Goal: Find specific page/section: Find specific page/section

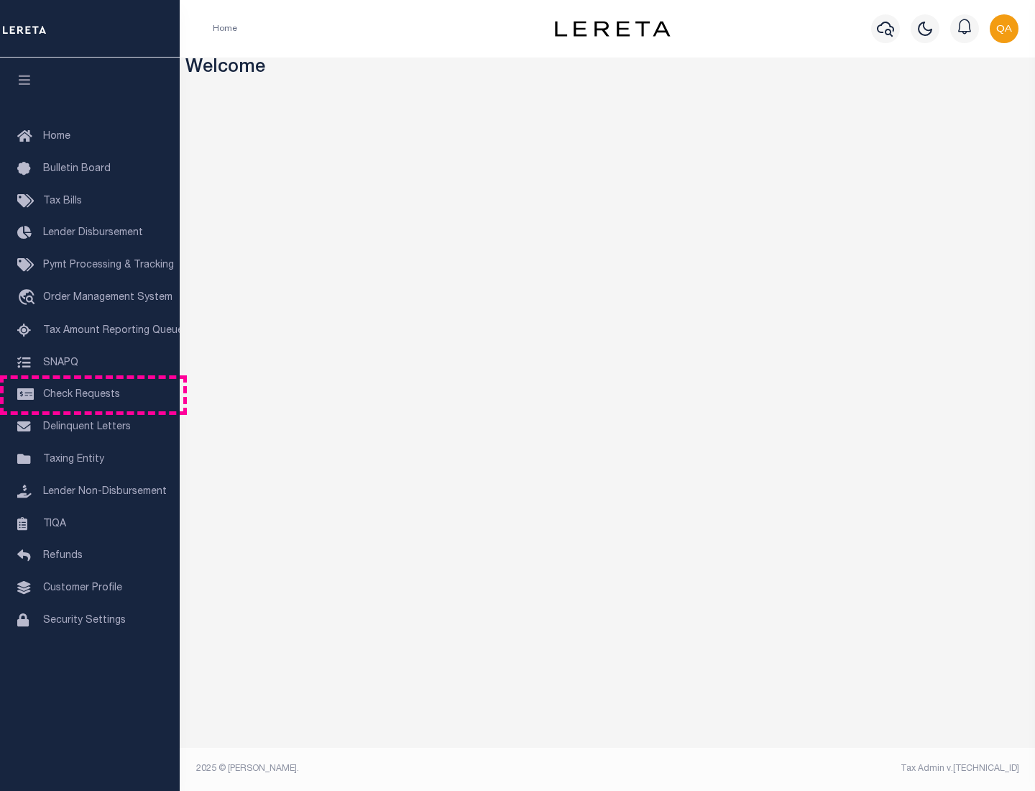
click at [90, 395] on span "Check Requests" at bounding box center [81, 395] width 77 height 10
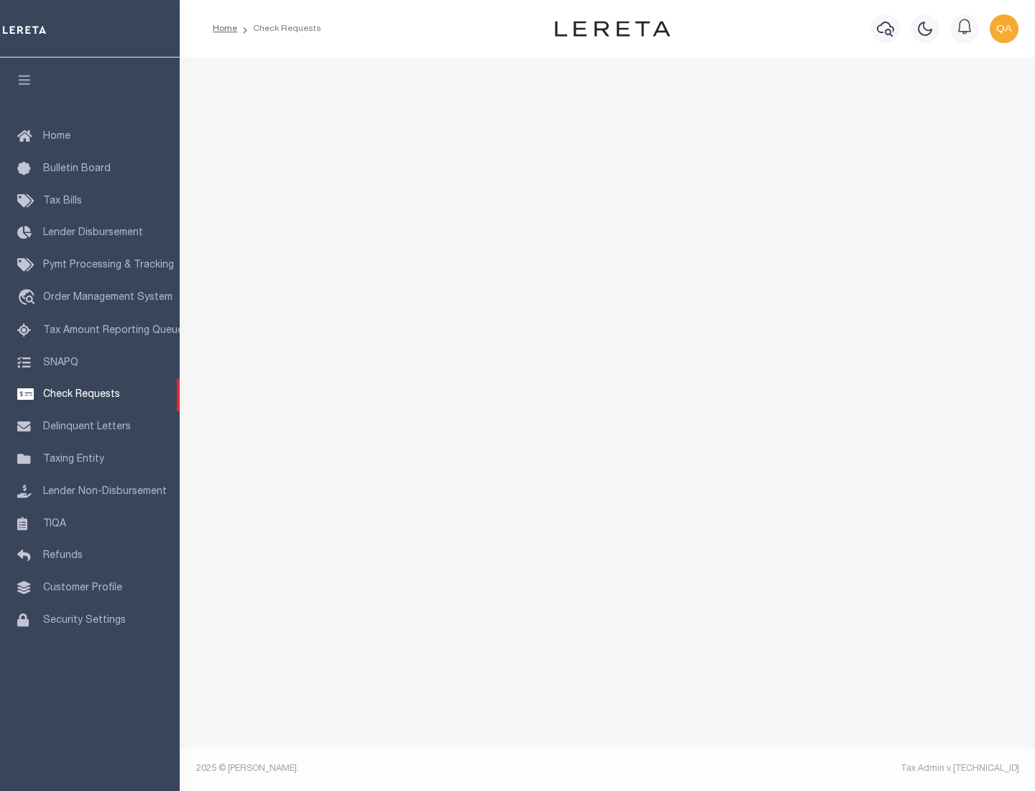
select select "50"
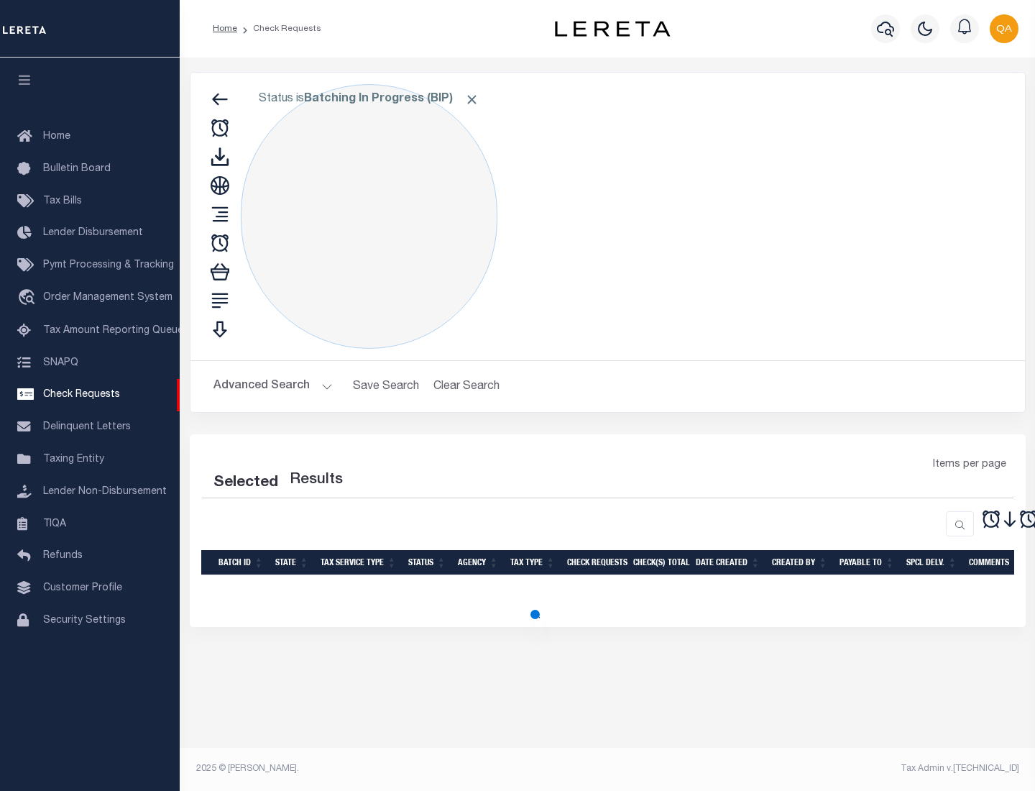
select select "50"
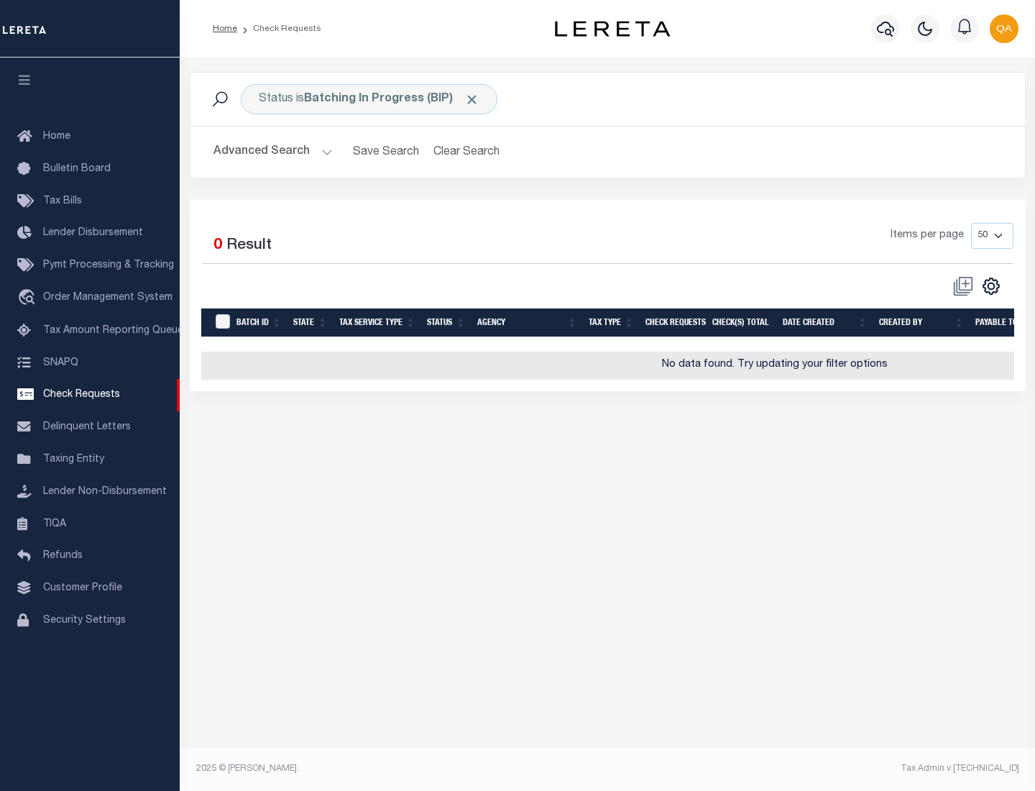
click at [472, 99] on span "Click to Remove" at bounding box center [471, 99] width 15 height 15
